Goal: Find specific page/section

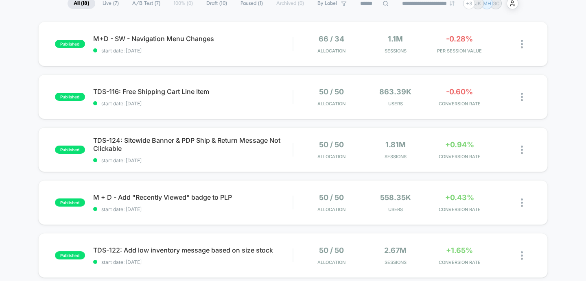
scroll to position [72, 0]
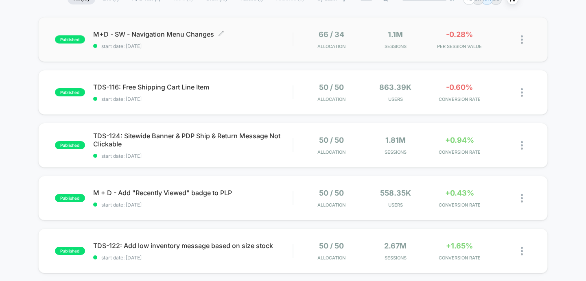
click at [158, 35] on span "M+D - SW - Navigation Menu Changes Click to edit experience details" at bounding box center [193, 34] width 200 height 8
